Goal: Communication & Community: Answer question/provide support

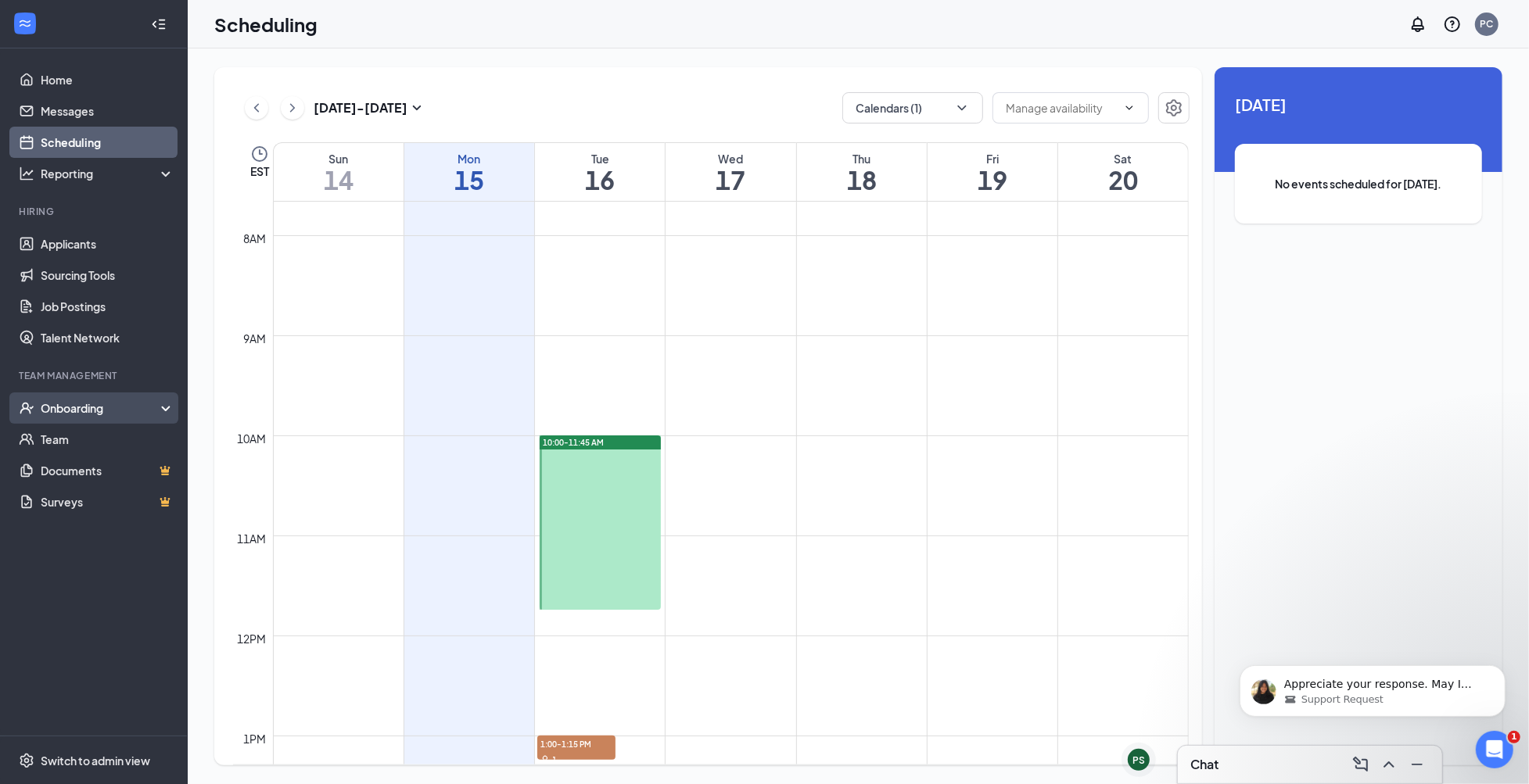
click at [88, 405] on div "Onboarding" at bounding box center [101, 407] width 120 height 16
click at [92, 440] on link "Overview" at bounding box center [108, 439] width 134 height 31
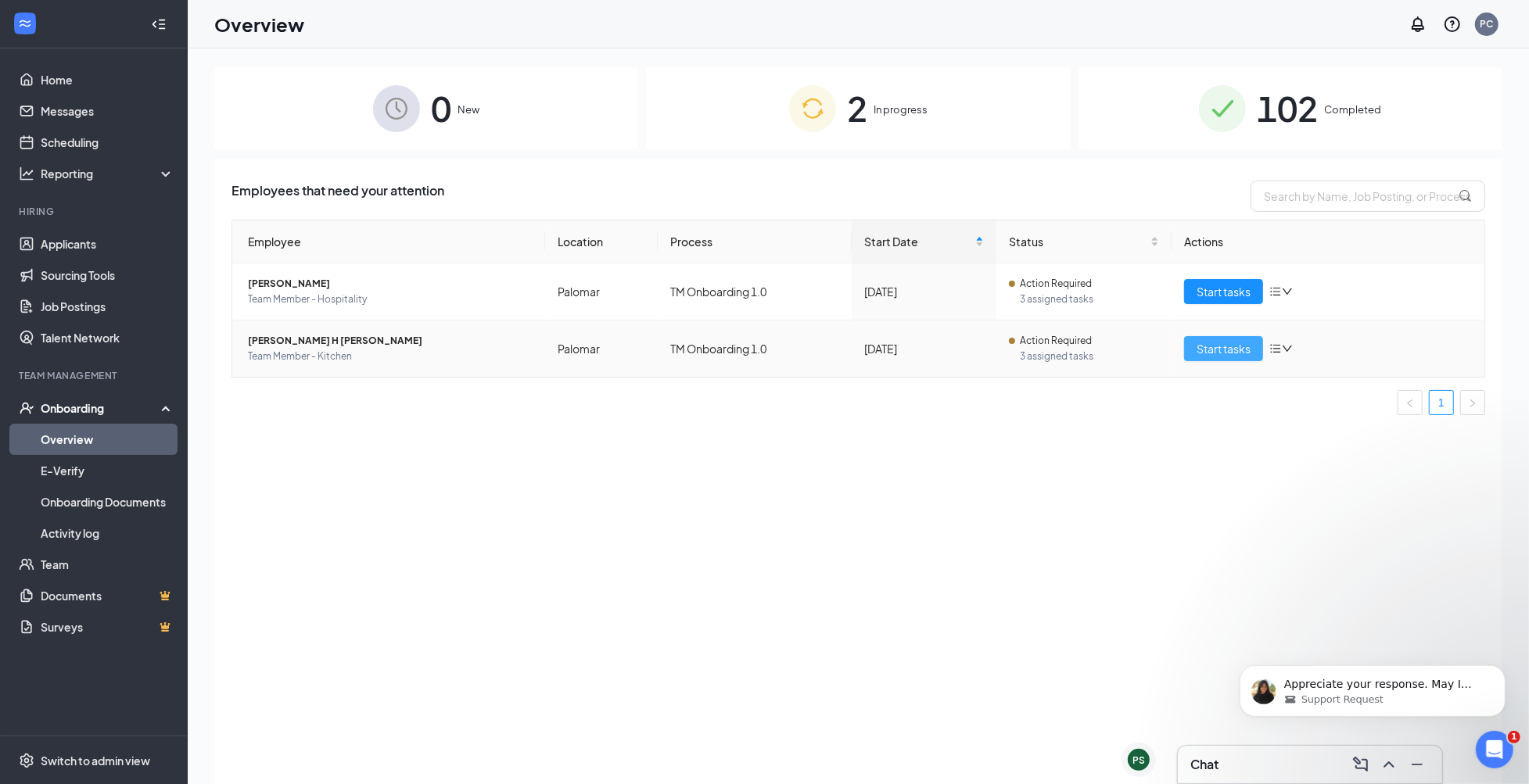
click at [1213, 350] on span "Start tasks" at bounding box center [1223, 348] width 54 height 18
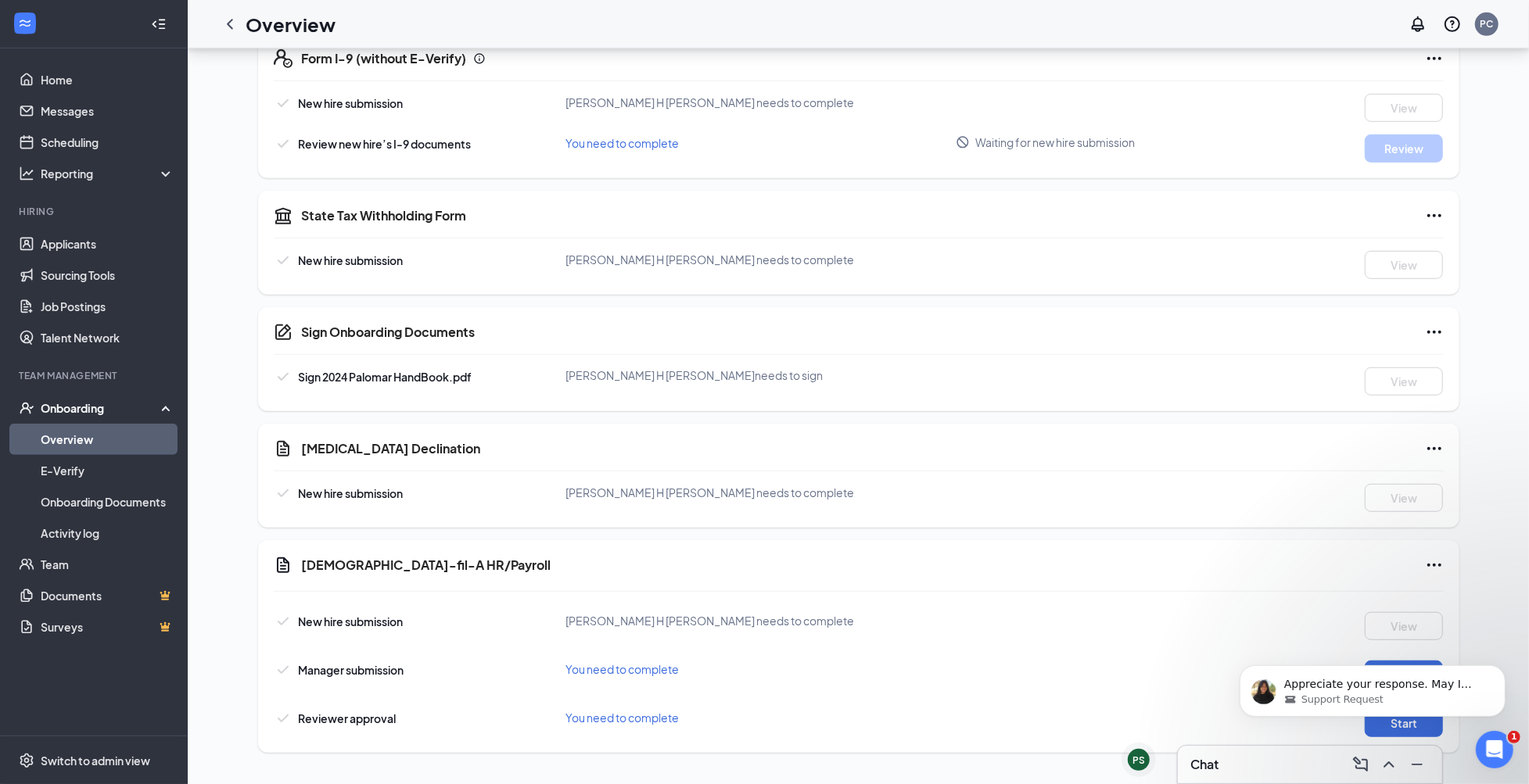
scroll to position [723, 0]
click at [1238, 766] on div "Chat" at bounding box center [1309, 765] width 240 height 25
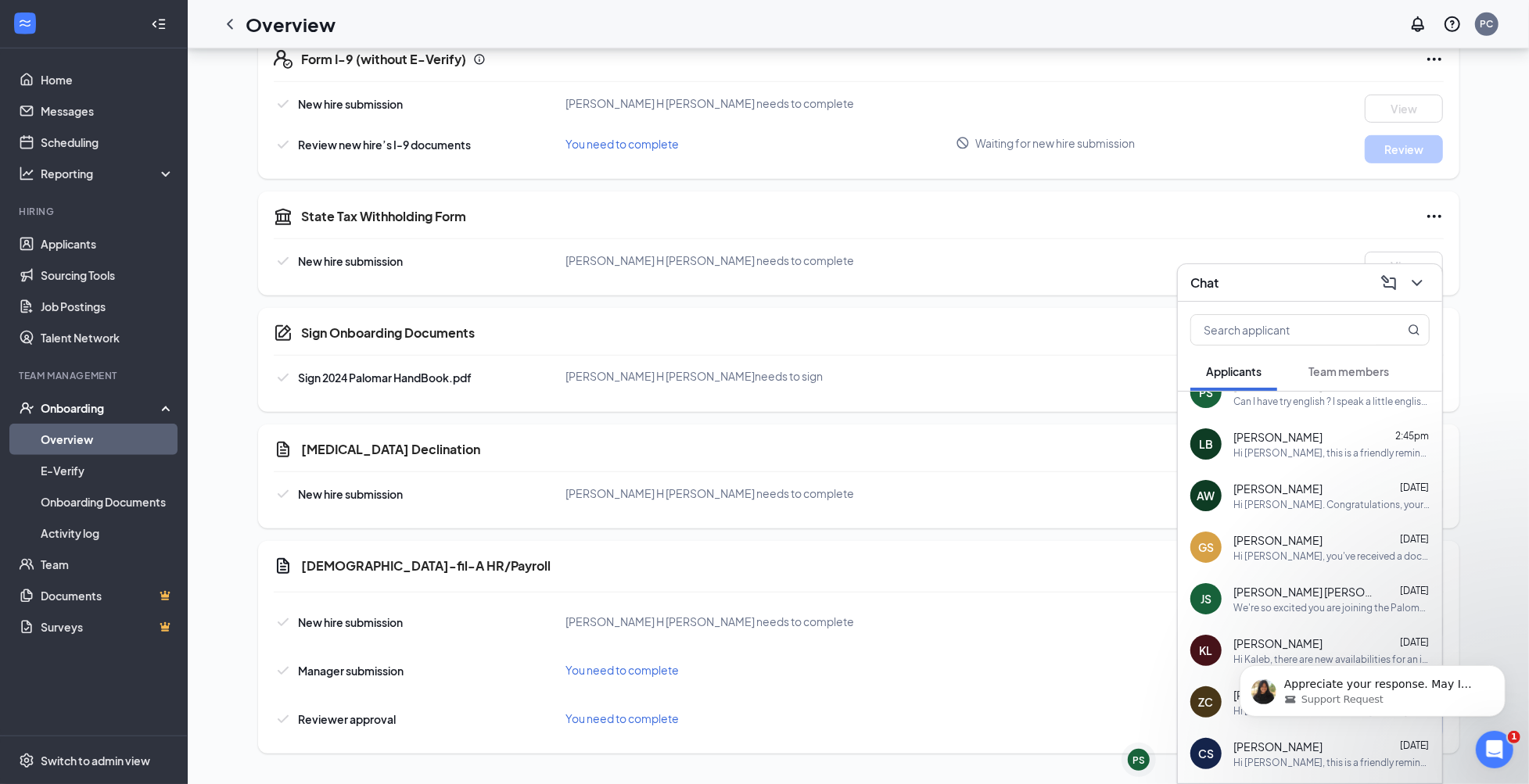
scroll to position [40, 0]
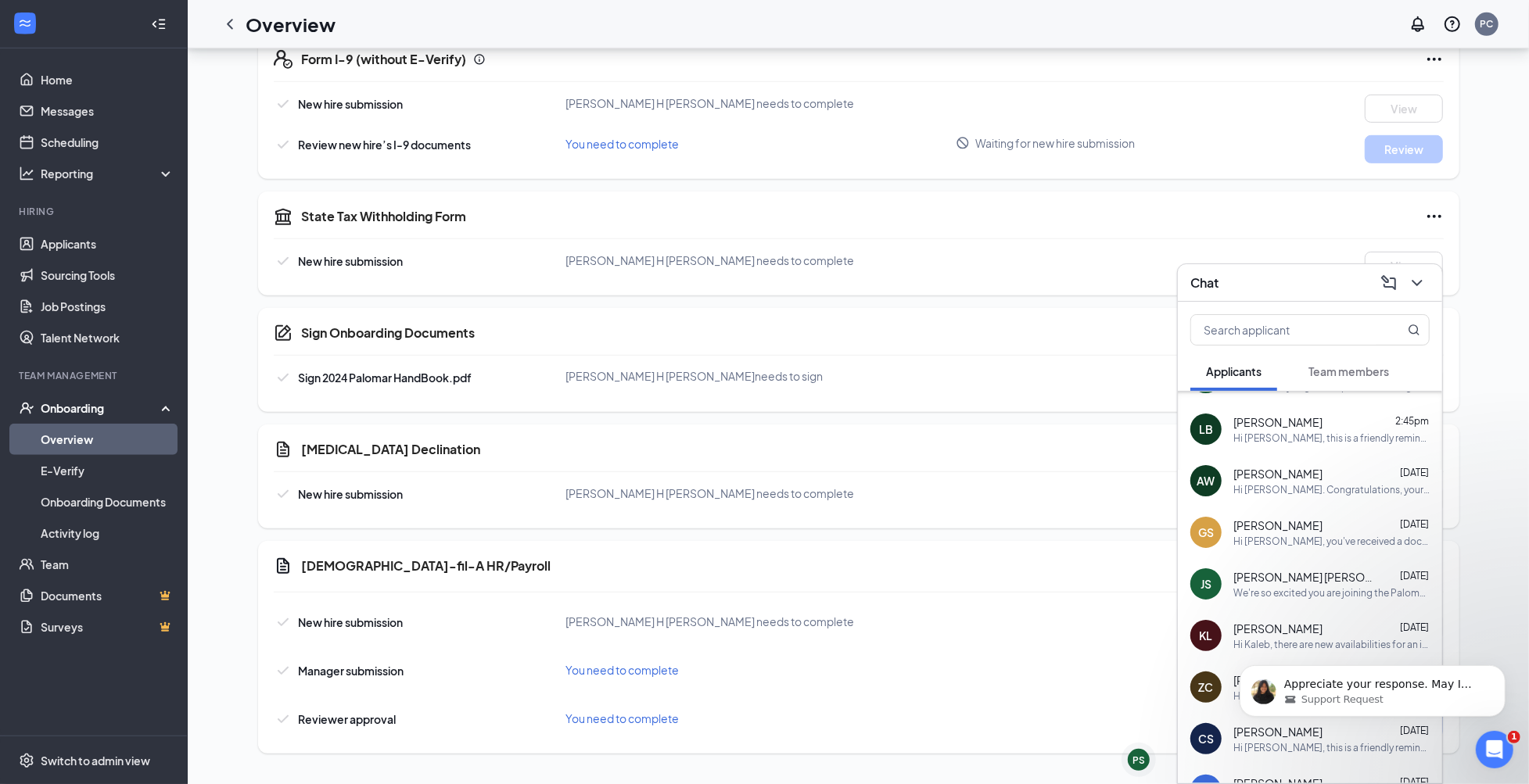
click at [1261, 578] on span "[PERSON_NAME] [PERSON_NAME]" at bounding box center [1304, 577] width 141 height 16
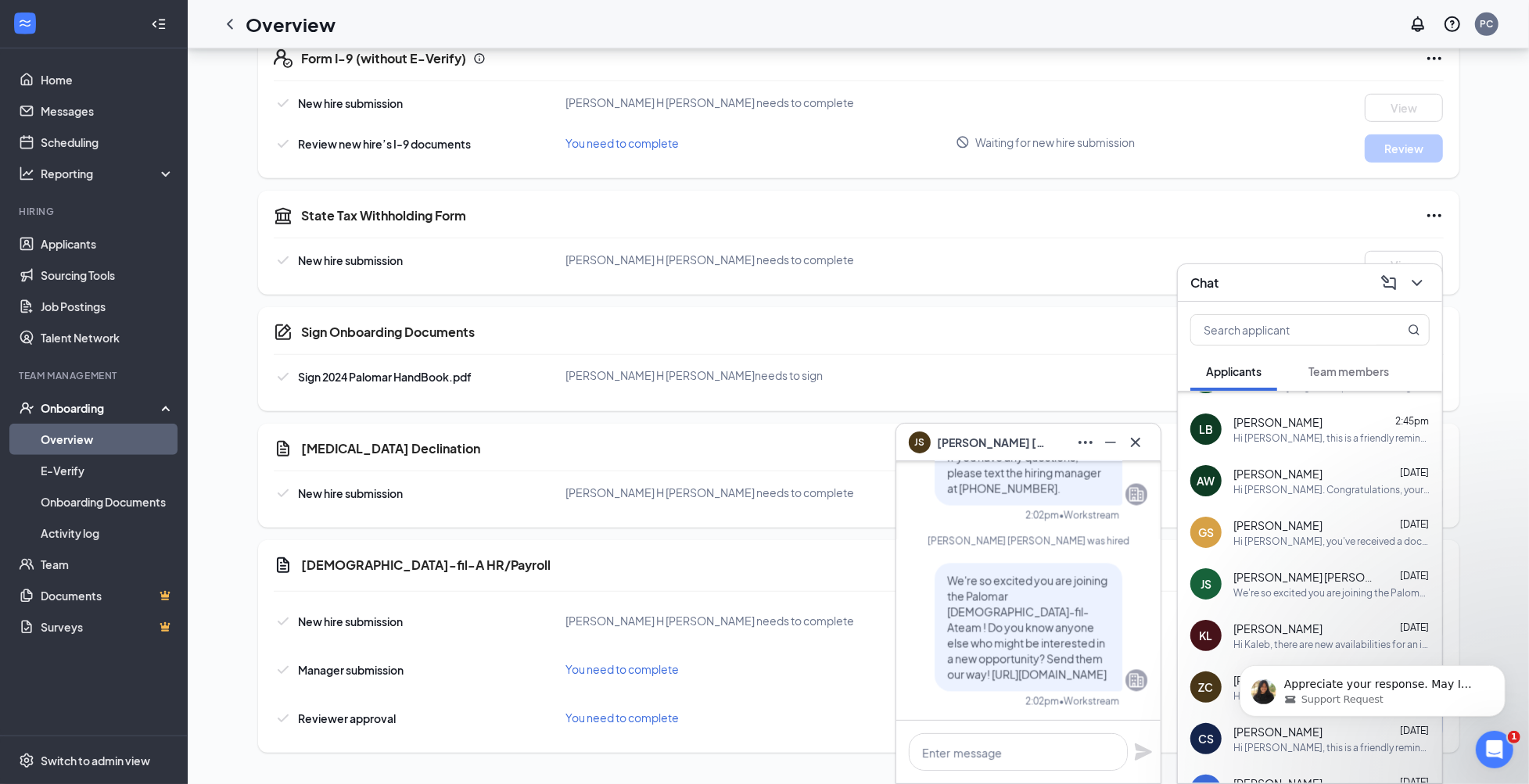
scroll to position [723, 0]
click at [954, 758] on textarea at bounding box center [1018, 751] width 219 height 38
click at [970, 751] on textarea "[PERSON_NAME]. forms" at bounding box center [1018, 751] width 219 height 38
click at [1093, 750] on textarea "[PERSON_NAME]. your online forms" at bounding box center [1018, 751] width 219 height 38
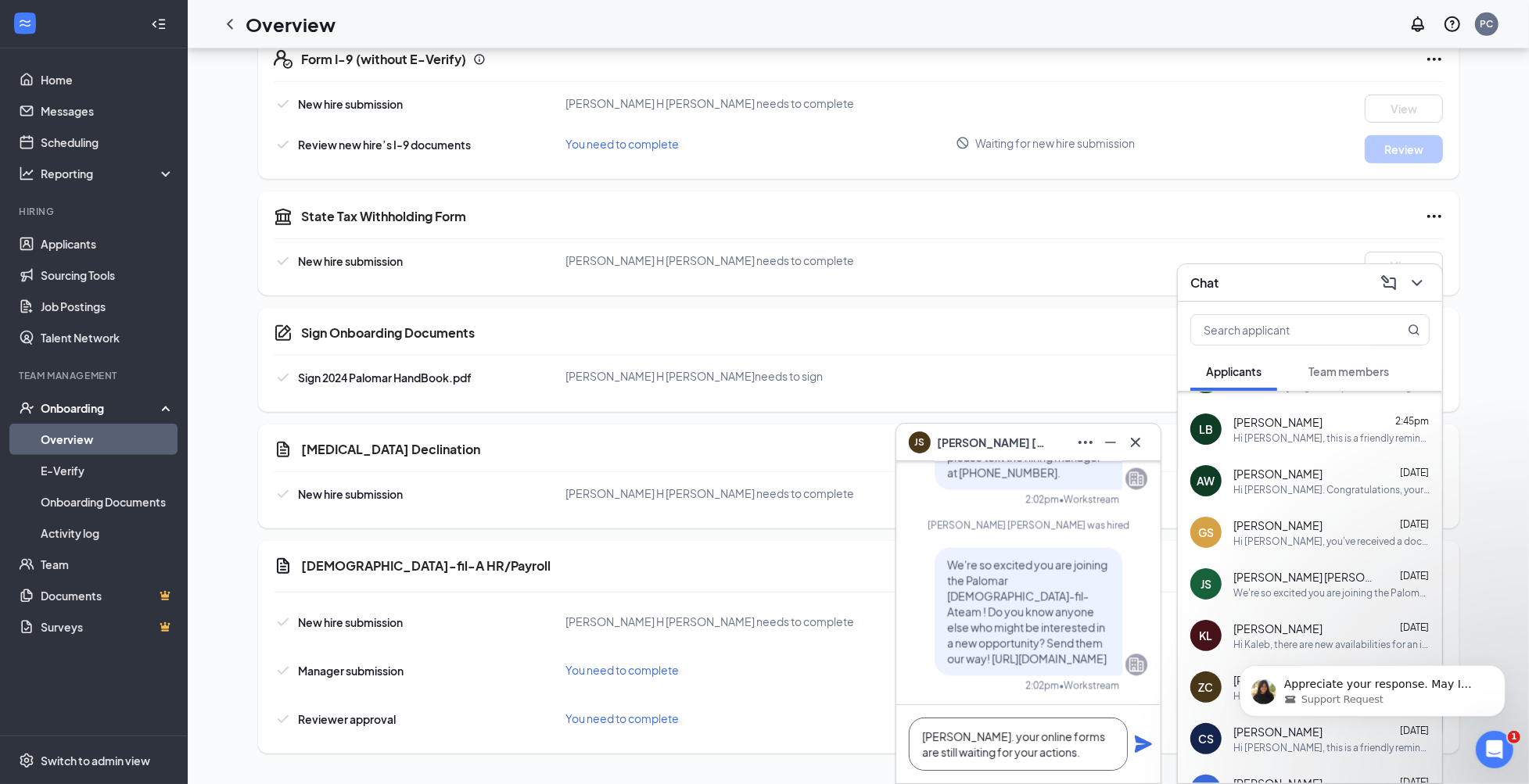
type textarea "[PERSON_NAME]. your online forms are still waiting for your actions."
click at [1141, 746] on icon "Plane" at bounding box center [1143, 744] width 18 height 18
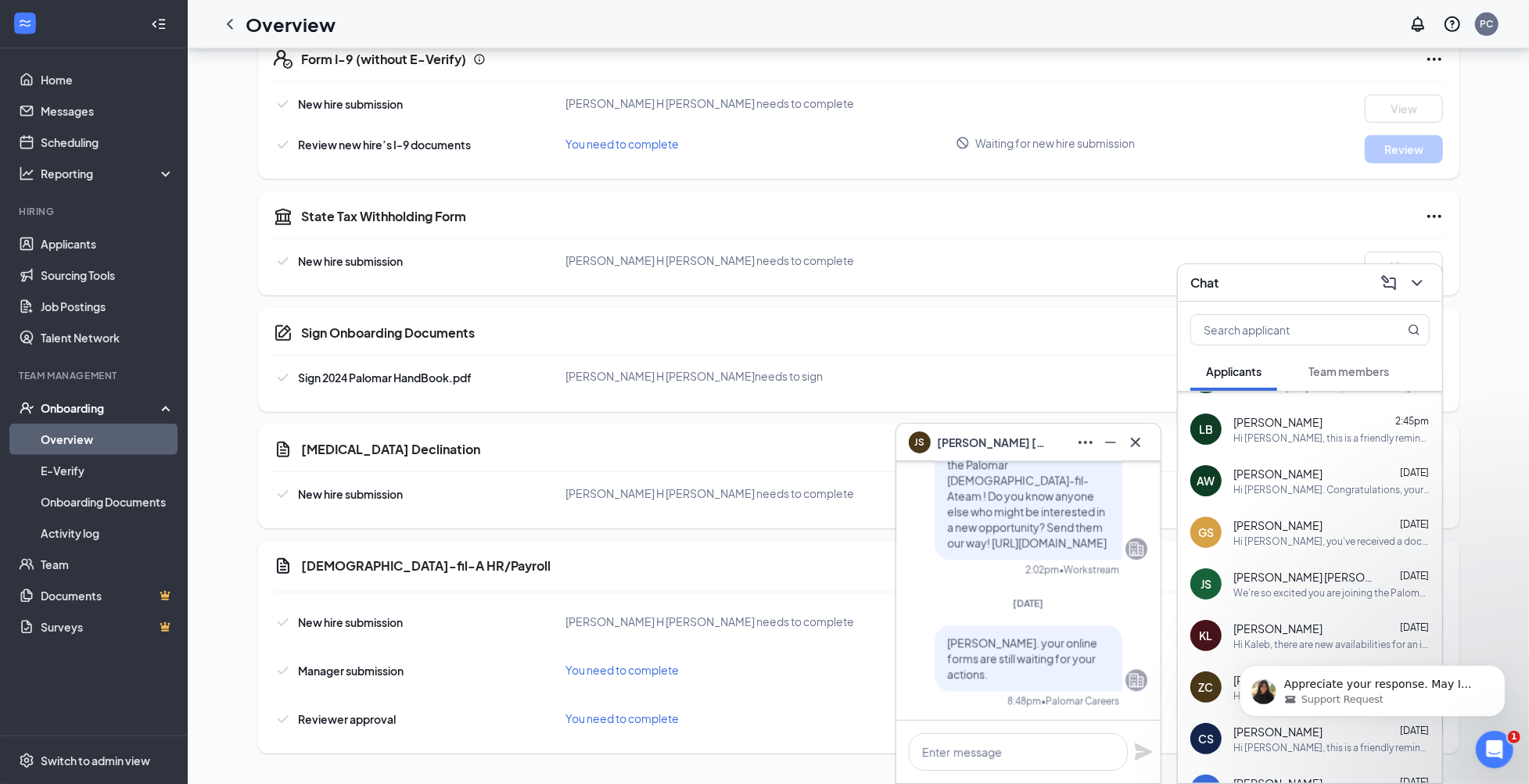
scroll to position [0, 0]
click at [97, 437] on link "Overview" at bounding box center [108, 439] width 134 height 31
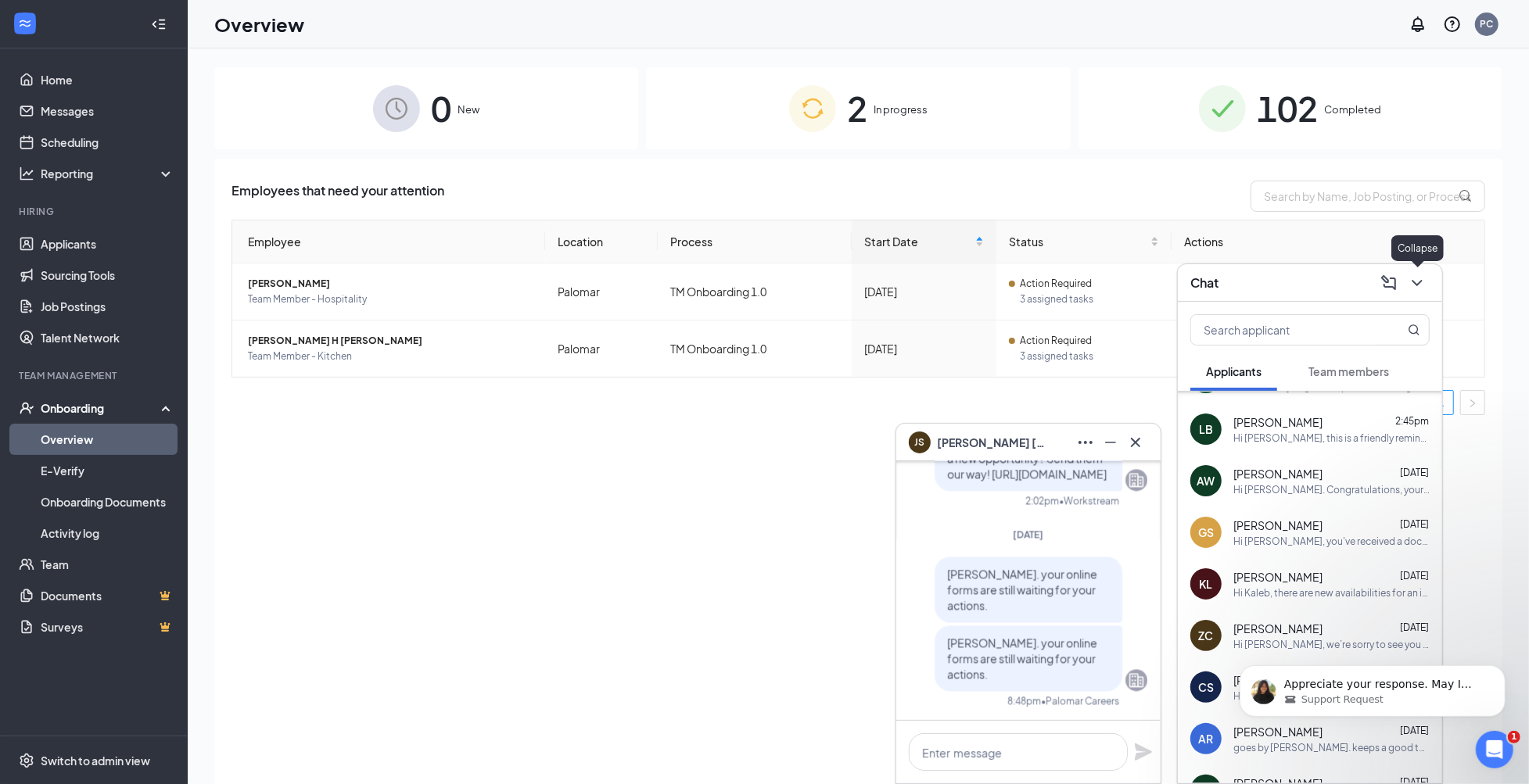
click at [1420, 283] on icon "ChevronDown" at bounding box center [1417, 283] width 18 height 18
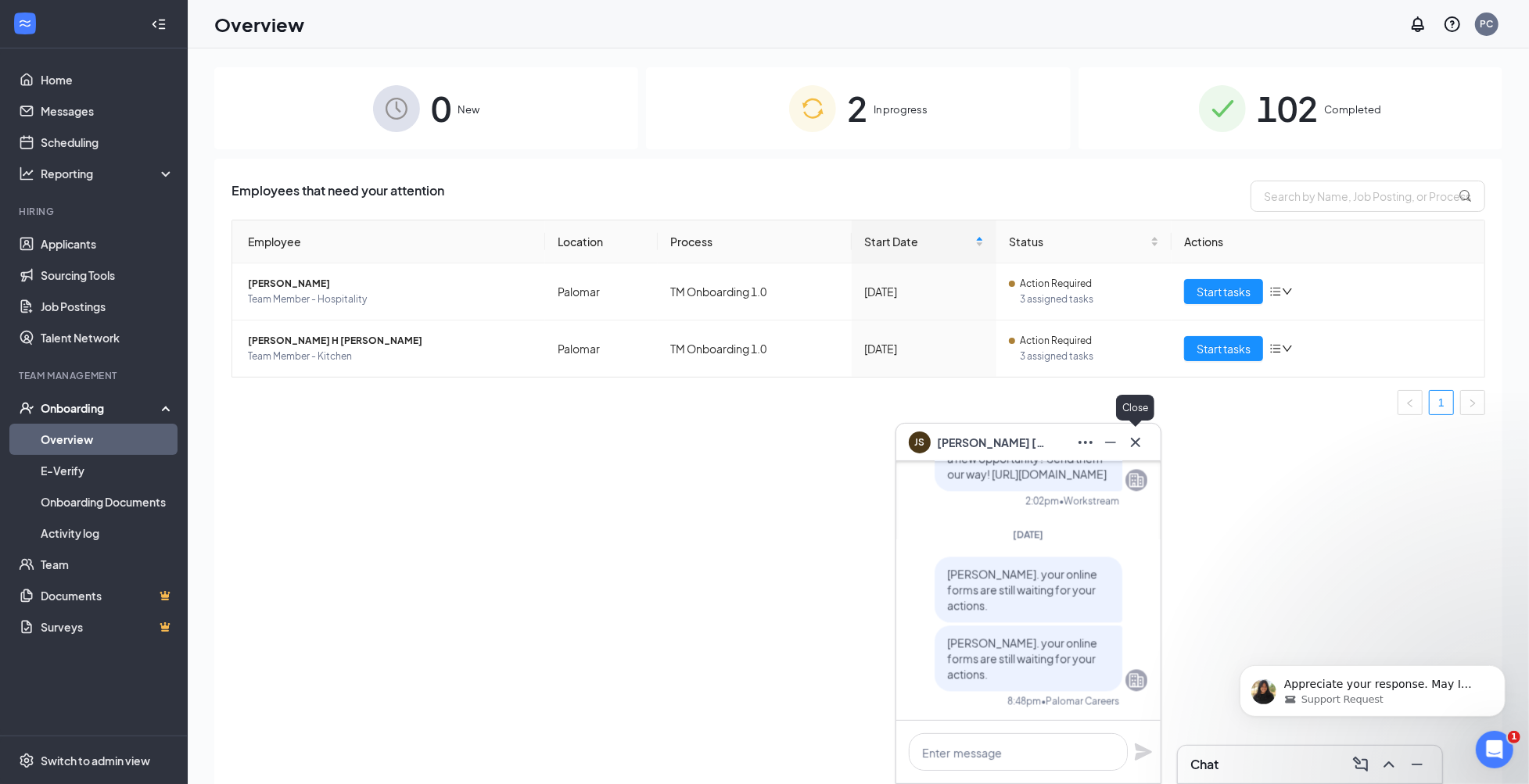
click at [1135, 447] on icon "Cross" at bounding box center [1136, 443] width 18 height 18
